Goal: Information Seeking & Learning: Learn about a topic

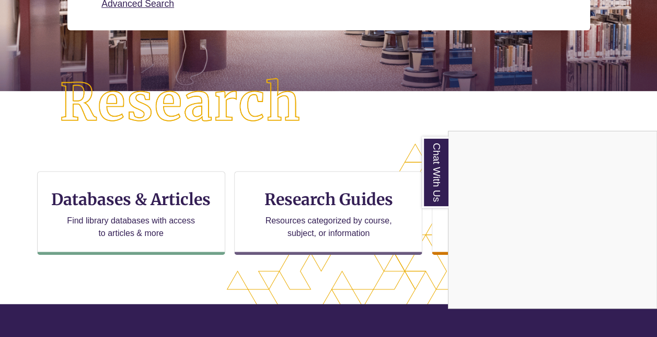
scroll to position [212, 0]
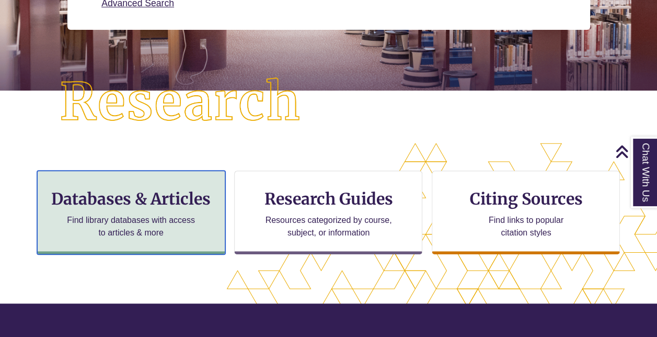
click at [166, 216] on p "Find library databases with access to articles & more" at bounding box center [131, 226] width 136 height 25
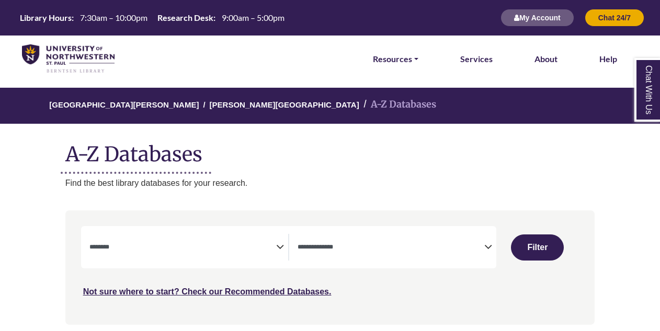
select select "Database Subject Filter"
select select "Database Types Filter"
select select "Database Subject Filter"
select select "Database Types Filter"
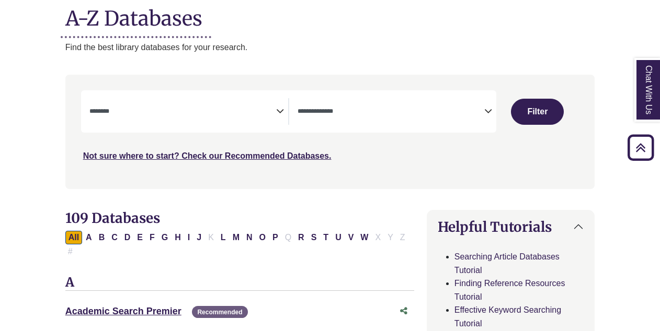
scroll to position [136, 0]
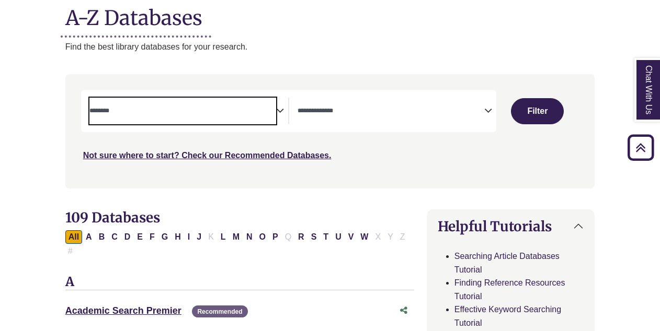
click at [255, 115] on textarea "Search" at bounding box center [182, 112] width 187 height 8
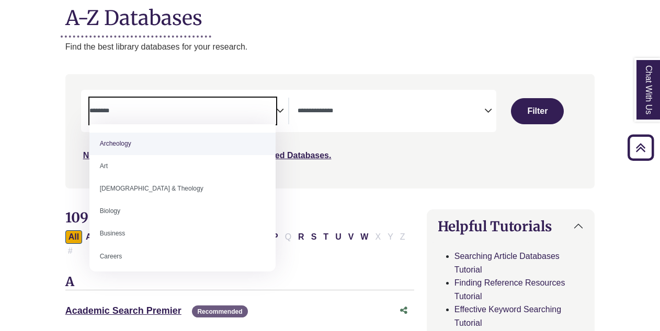
click at [239, 114] on textarea "Search" at bounding box center [182, 112] width 187 height 8
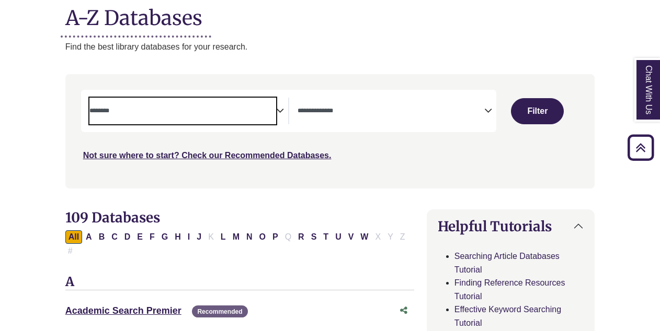
click at [239, 114] on textarea "Search" at bounding box center [182, 112] width 187 height 8
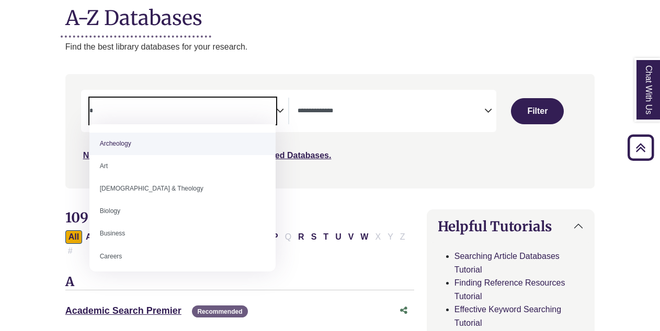
click at [239, 114] on textarea "*" at bounding box center [182, 112] width 187 height 8
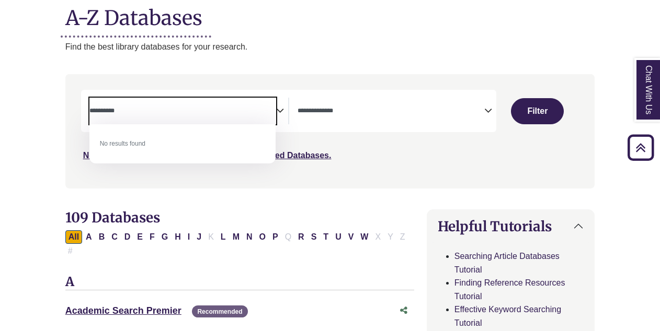
type textarea "**********"
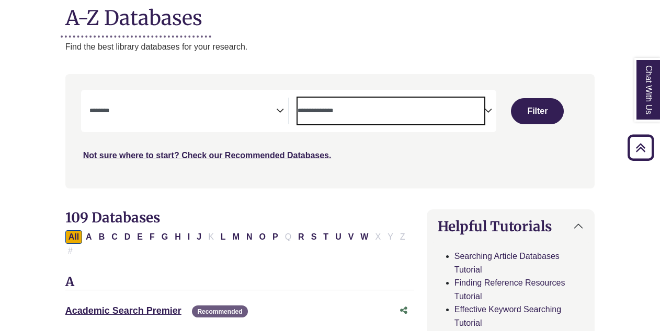
click at [329, 105] on span "Search filters" at bounding box center [390, 109] width 187 height 9
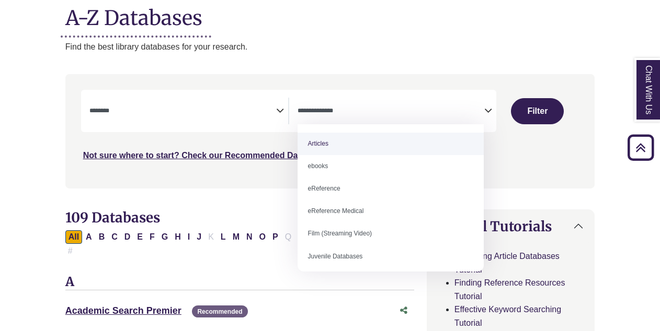
select select "*****"
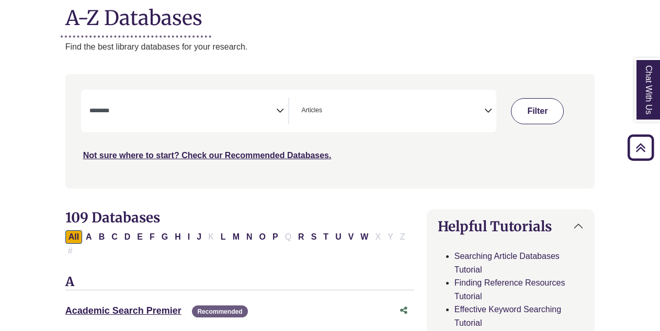
click at [526, 121] on button "Filter" at bounding box center [537, 111] width 53 height 26
select select "Database Subject Filter"
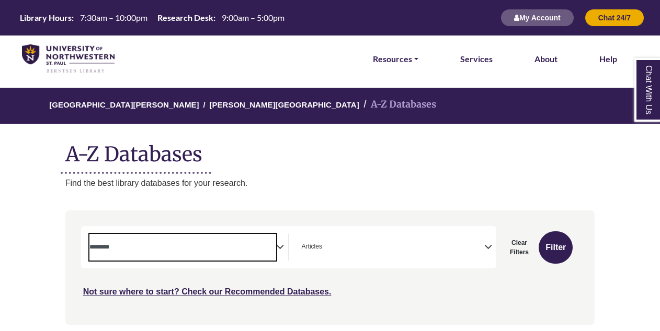
drag, startPoint x: 231, startPoint y: 165, endPoint x: 227, endPoint y: 236, distance: 70.6
click at [227, 236] on span "Search filters" at bounding box center [182, 247] width 187 height 27
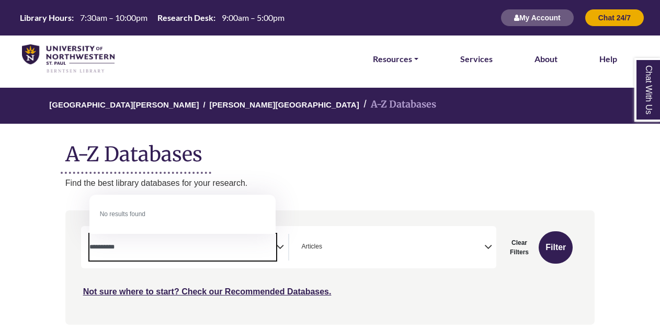
type textarea "**********"
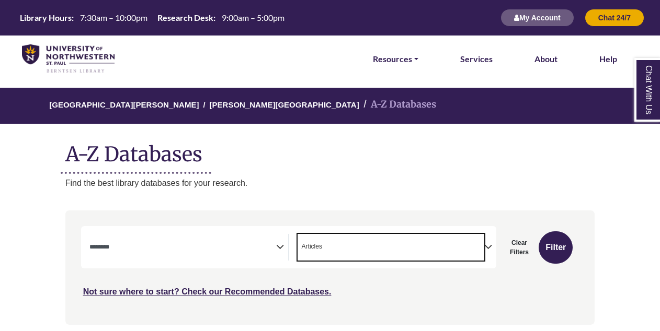
click at [322, 248] on ul "× Articles" at bounding box center [310, 245] width 27 height 9
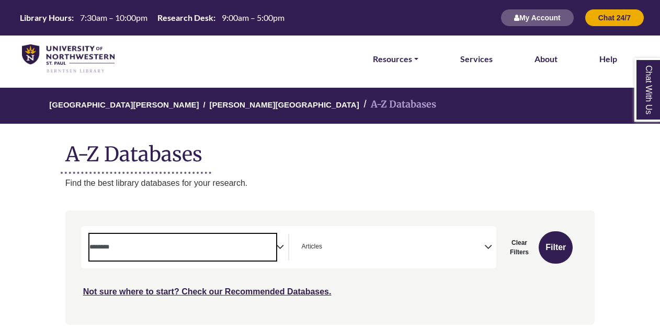
click at [253, 251] on textarea "Search" at bounding box center [182, 248] width 187 height 8
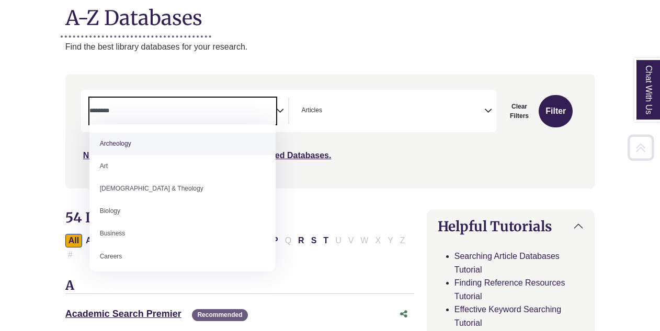
scroll to position [137, 0]
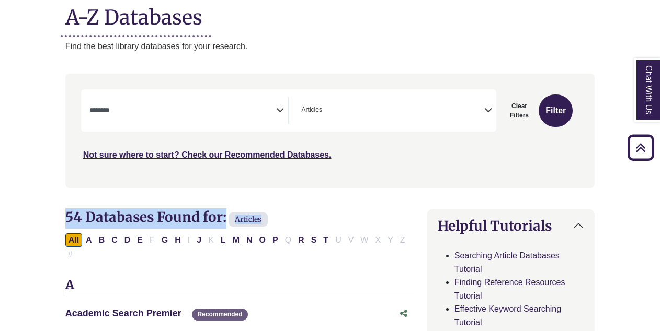
drag, startPoint x: 332, startPoint y: 205, endPoint x: 369, endPoint y: 176, distance: 47.3
click at [369, 176] on div "Search filters" at bounding box center [330, 131] width 517 height 106
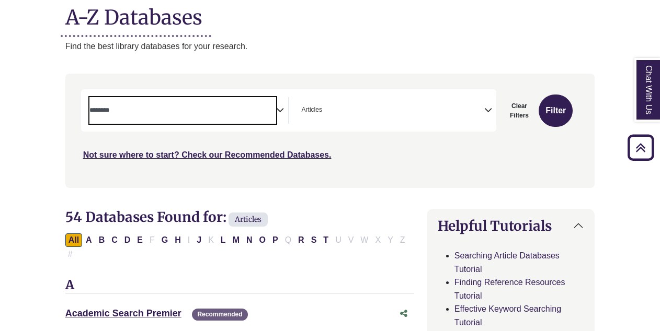
click at [232, 108] on textarea "Search" at bounding box center [182, 111] width 187 height 8
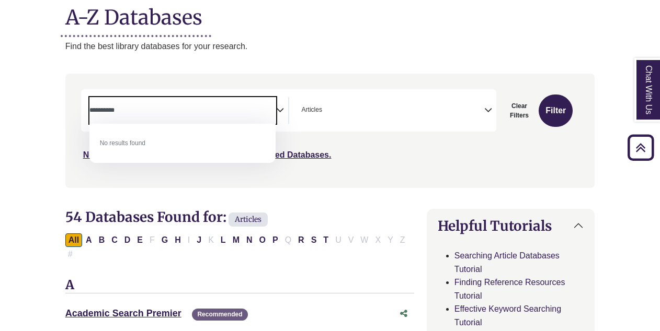
type textarea "**********"
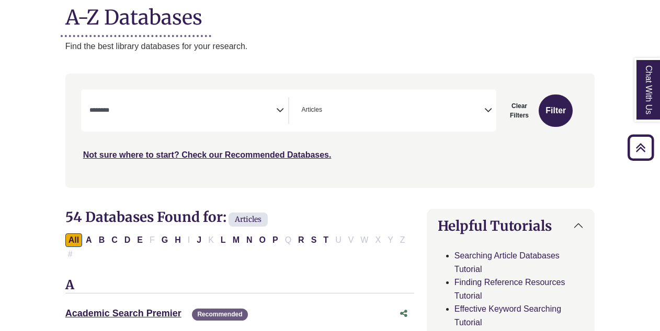
click at [379, 196] on div "**********" at bounding box center [330, 139] width 542 height 130
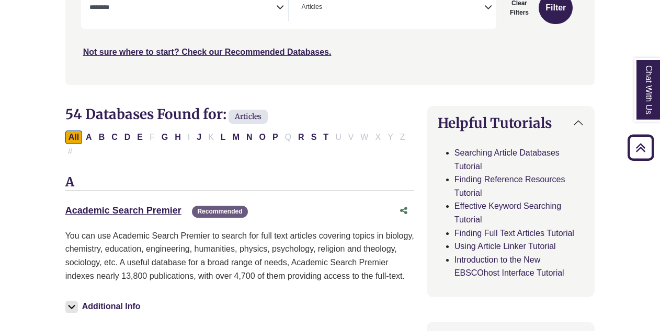
scroll to position [240, 0]
click at [467, 209] on link "Effective Keyword Searching Tutorial" at bounding box center [507, 212] width 107 height 22
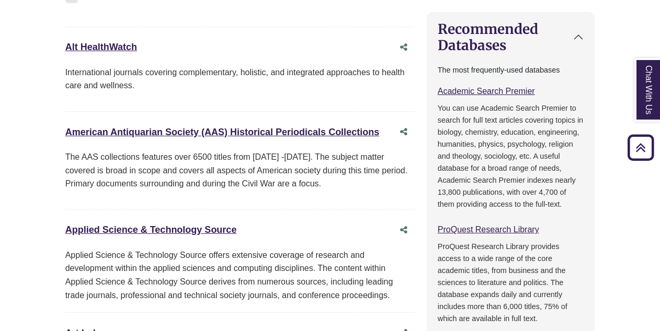
scroll to position [551, 0]
click at [487, 90] on link "Academic Search Premier This link opens in a new window" at bounding box center [485, 90] width 97 height 9
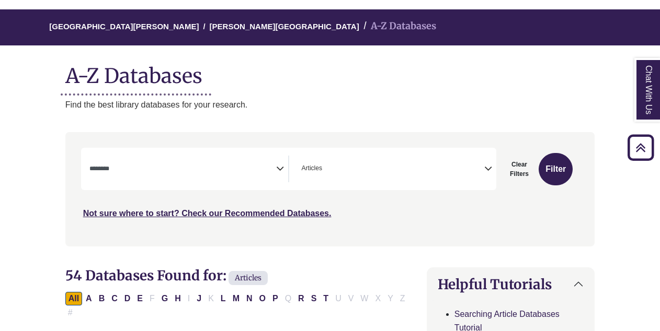
scroll to position [0, 0]
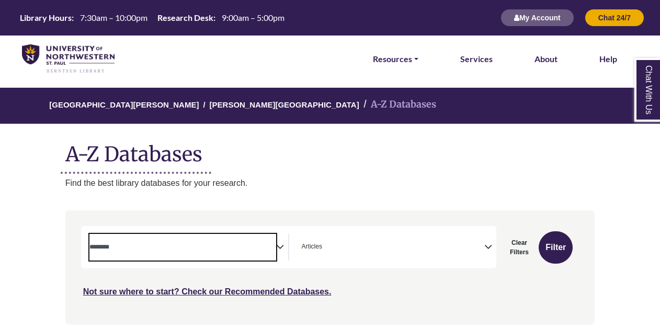
click at [166, 257] on span "Search filters" at bounding box center [182, 247] width 187 height 27
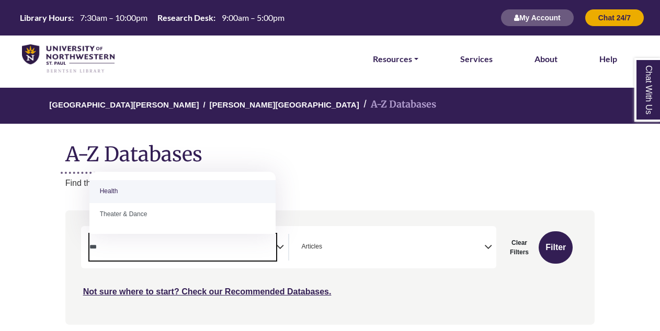
type textarea "***"
select select "*****"
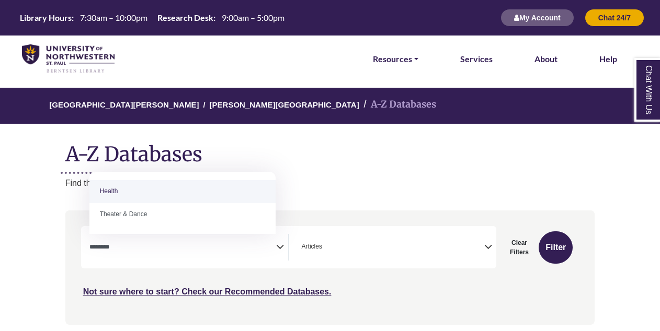
scroll to position [216, 0]
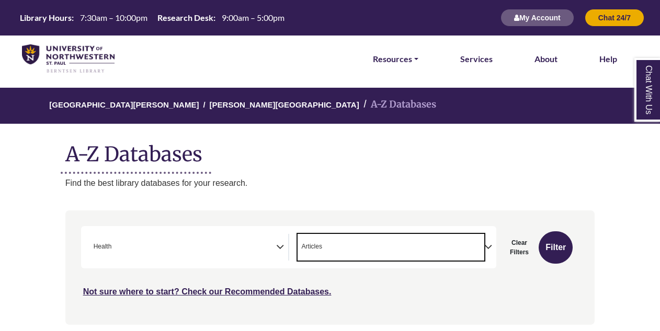
click at [365, 241] on span "× Articles" at bounding box center [390, 247] width 187 height 27
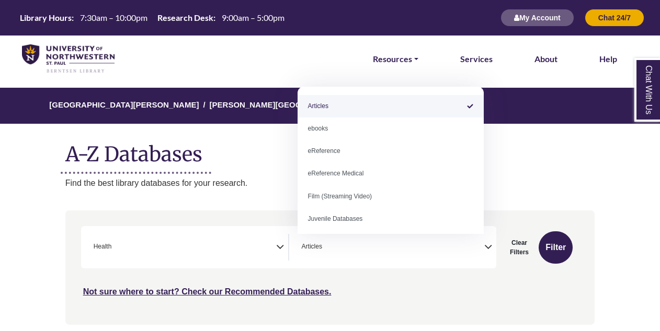
select select "Database Types Filter"
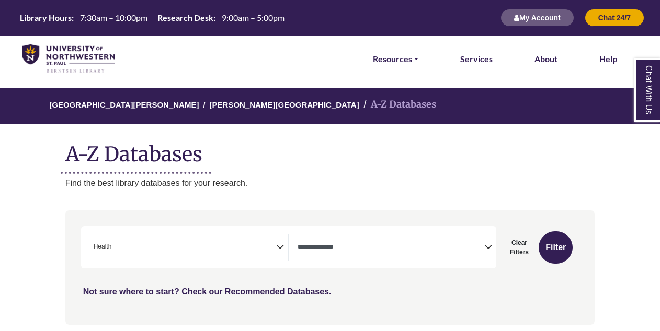
drag, startPoint x: 560, startPoint y: 249, endPoint x: 418, endPoint y: 165, distance: 165.2
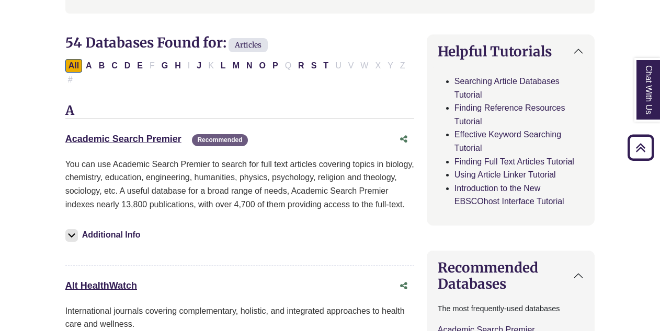
scroll to position [314, 0]
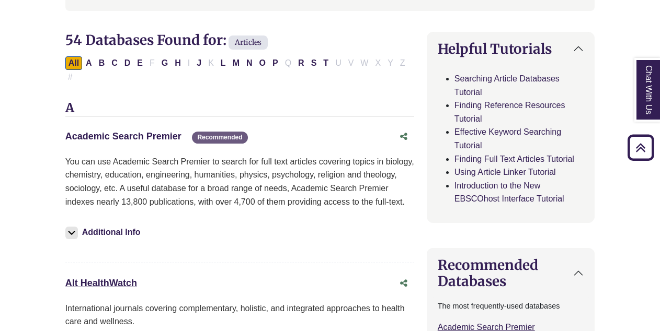
click at [166, 131] on link "Academic Search Premier This link opens in a new window" at bounding box center [123, 136] width 116 height 10
